Goal: Unclear

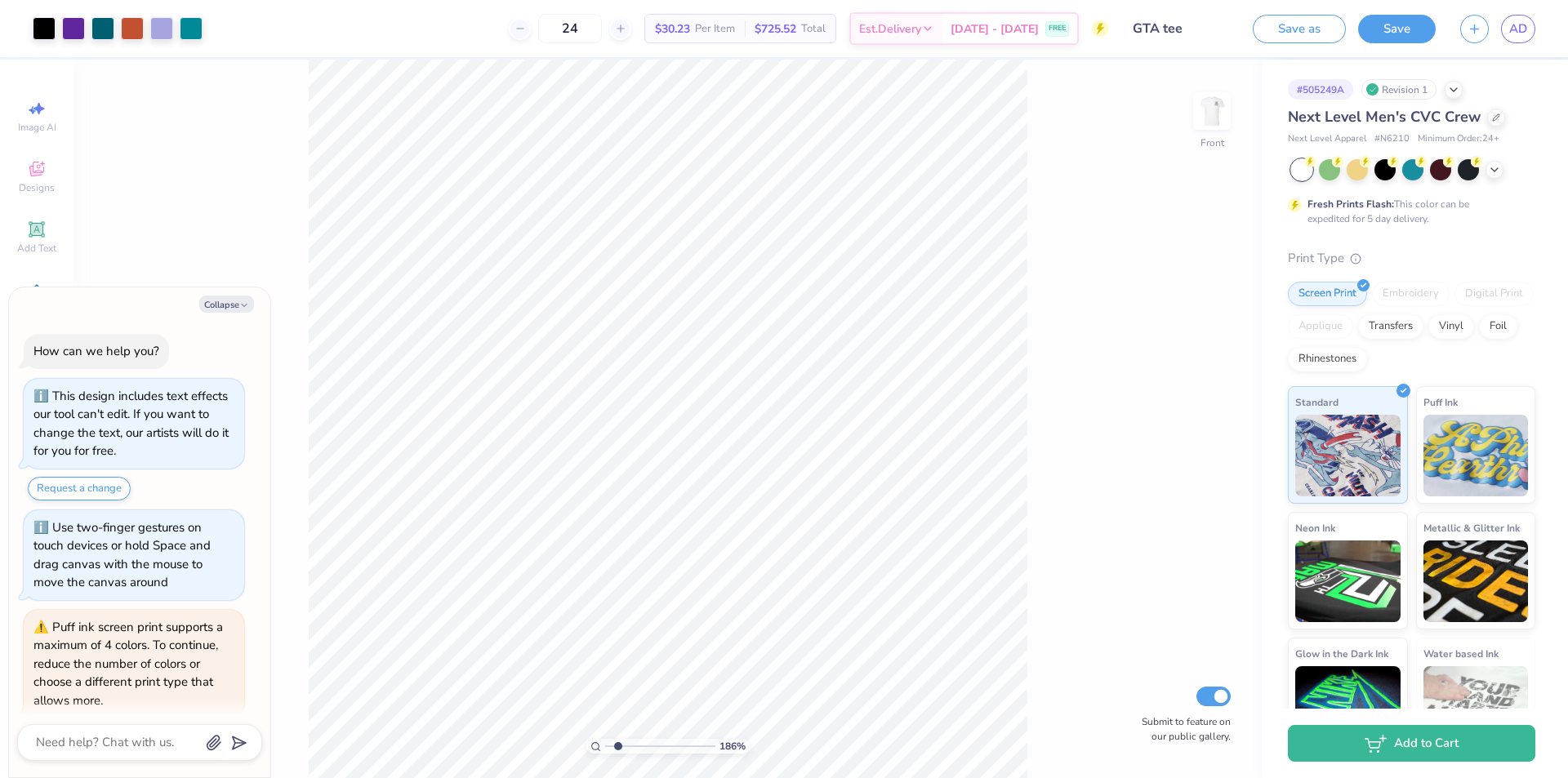
scroll to position [221, 0]
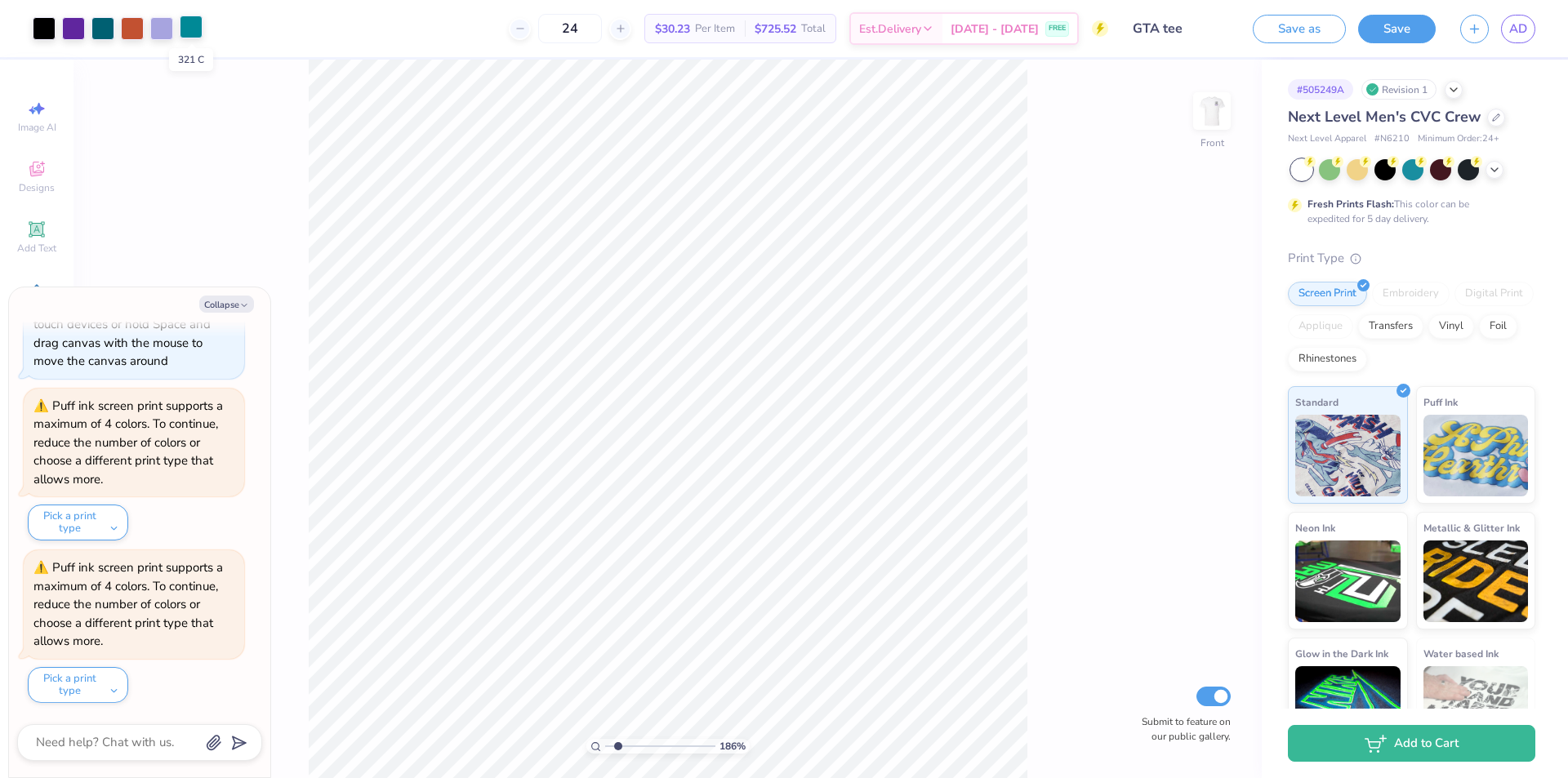
click at [197, 23] on div at bounding box center [191, 27] width 23 height 23
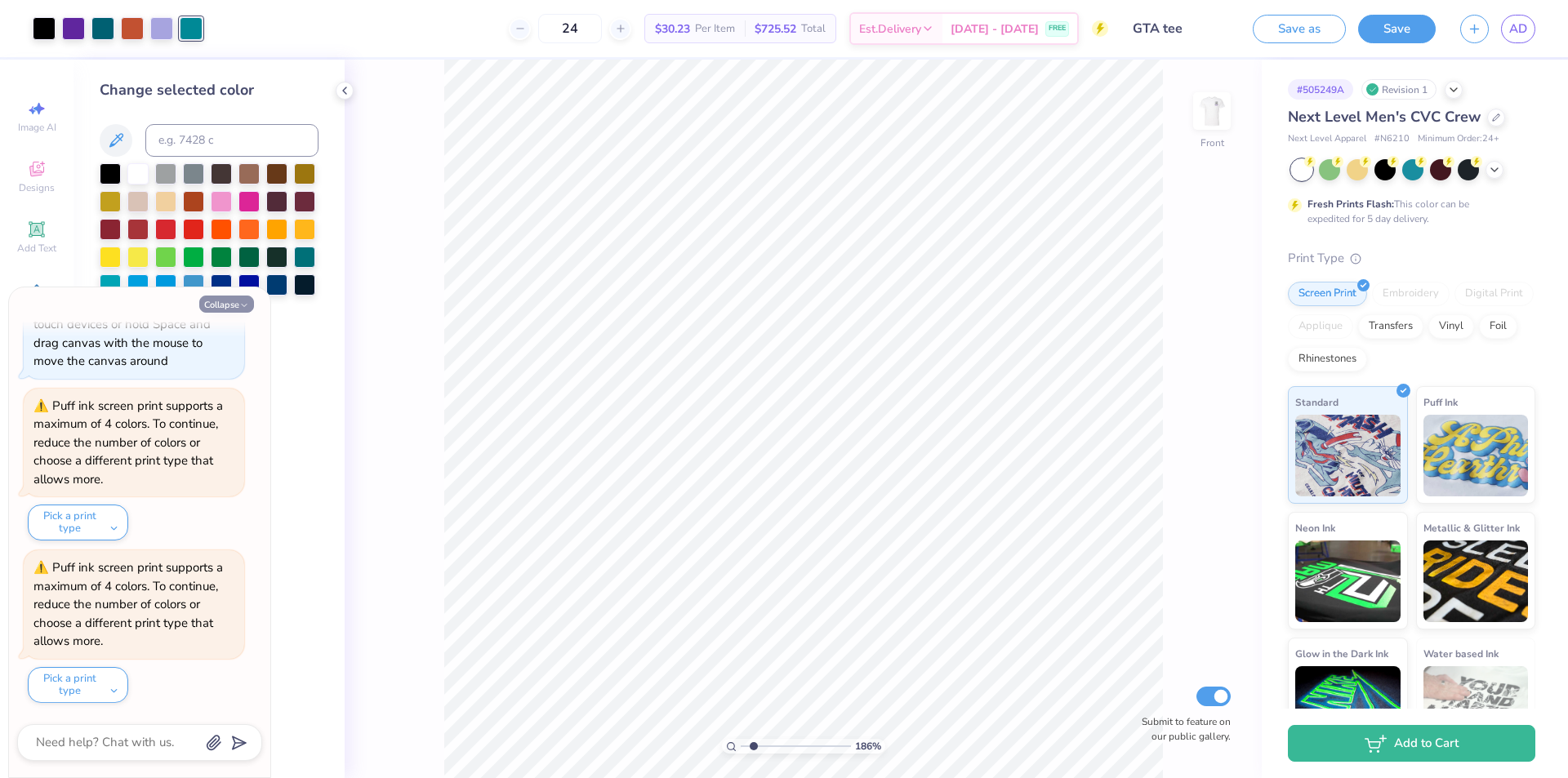
click at [236, 310] on button "Collapse" at bounding box center [227, 304] width 55 height 17
type textarea "x"
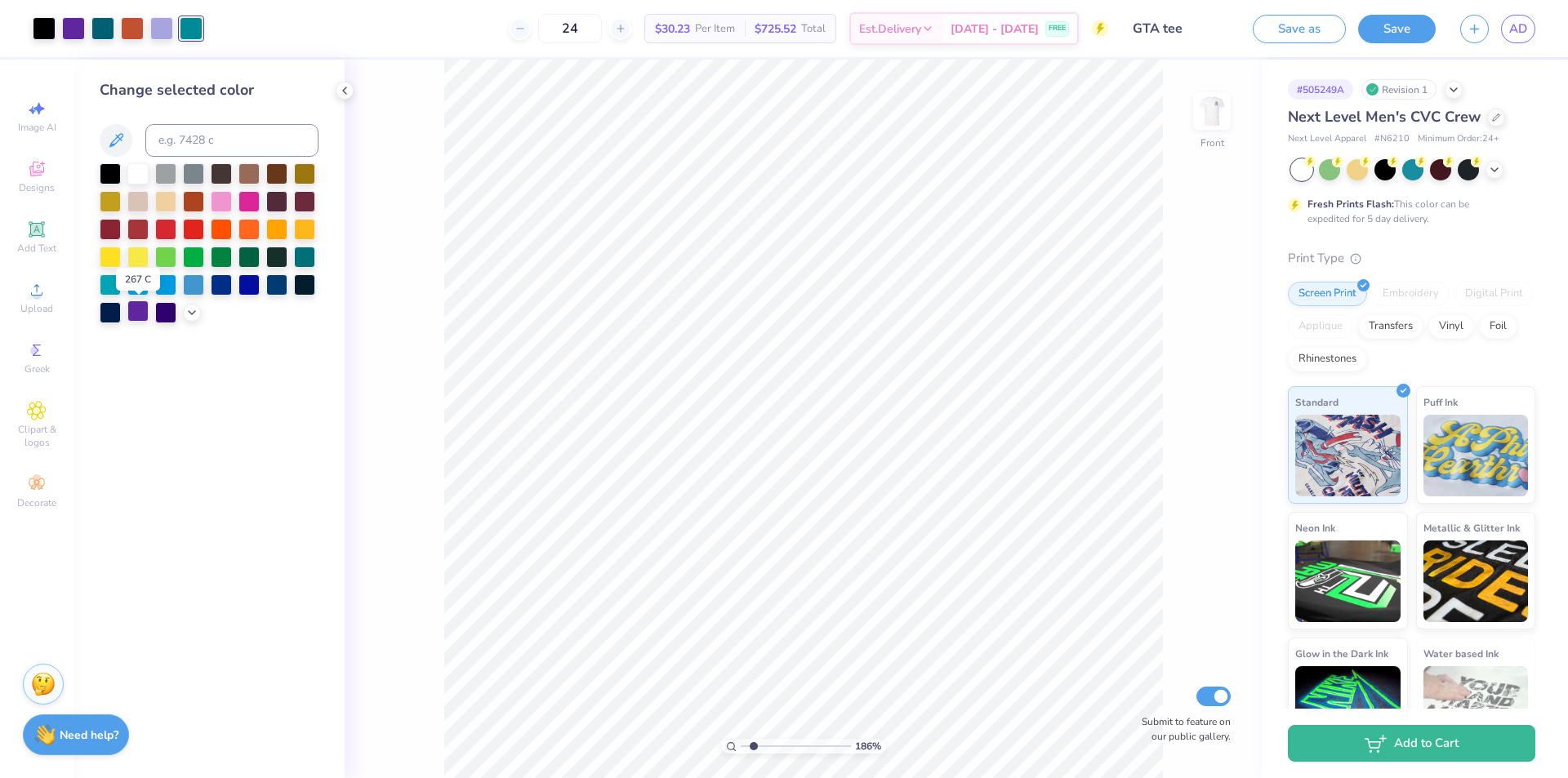
click at [136, 316] on div at bounding box center [137, 311] width 21 height 21
click at [192, 34] on div at bounding box center [191, 27] width 23 height 23
drag, startPoint x: 138, startPoint y: 308, endPoint x: 149, endPoint y: 285, distance: 25.5
click at [140, 307] on div at bounding box center [137, 312] width 21 height 21
click at [106, 32] on div at bounding box center [103, 27] width 23 height 23
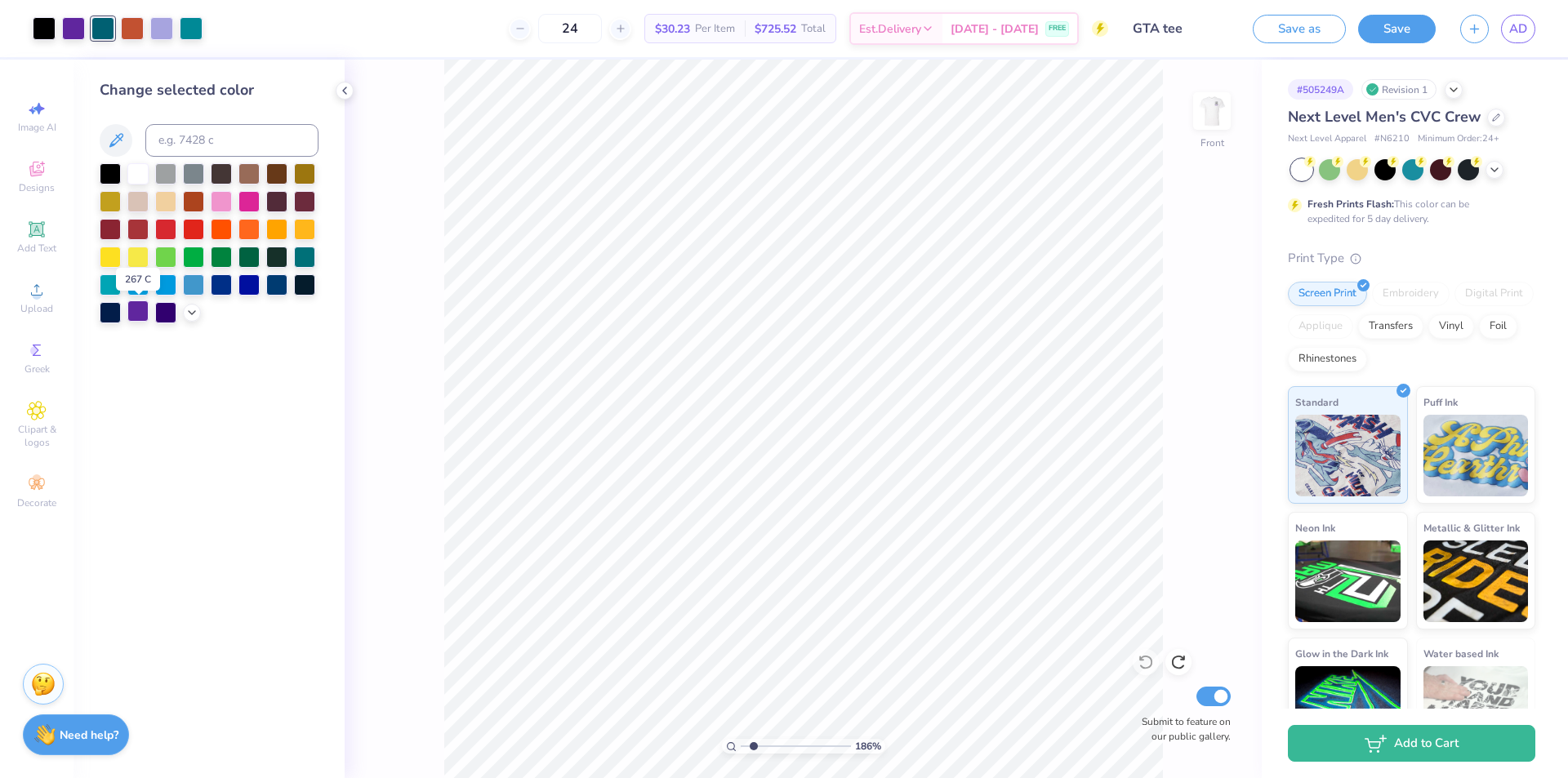
click at [142, 315] on div at bounding box center [137, 311] width 21 height 21
click at [105, 25] on div at bounding box center [103, 27] width 23 height 23
click at [140, 172] on div at bounding box center [137, 172] width 21 height 21
click at [136, 28] on div at bounding box center [132, 27] width 23 height 23
click at [137, 177] on div at bounding box center [137, 172] width 21 height 21
